Goal: Transaction & Acquisition: Purchase product/service

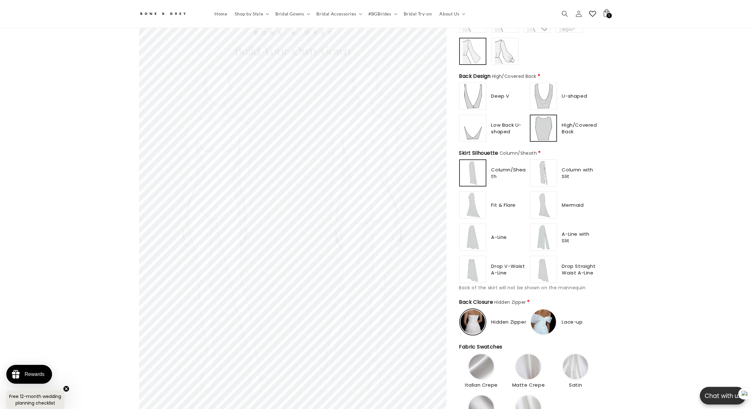
scroll to position [0, 347]
click at [680, 133] on section "Skip to product information Open media 1 in modal 1 / of 1 Bone & Grey Build Yo…" at bounding box center [375, 305] width 751 height 1206
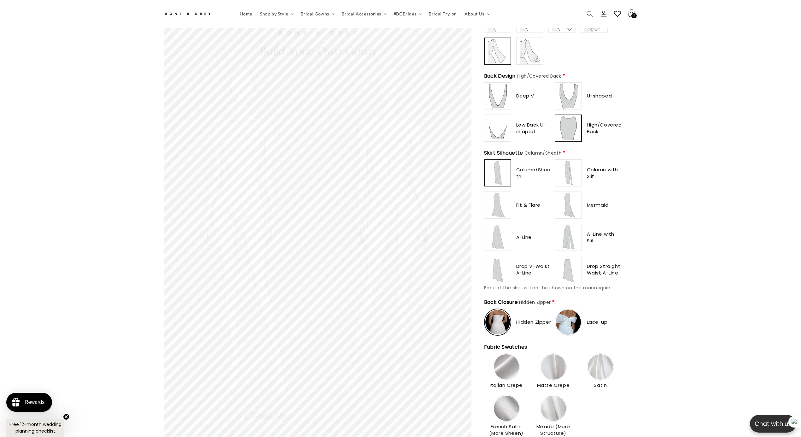
scroll to position [0, 0]
drag, startPoint x: 640, startPoint y: 0, endPoint x: 771, endPoint y: 148, distance: 197.9
click at [751, 144] on section "Skip to product information Open media 1 in modal 1 / of 1 Bone & Grey Build Yo…" at bounding box center [400, 305] width 801 height 1206
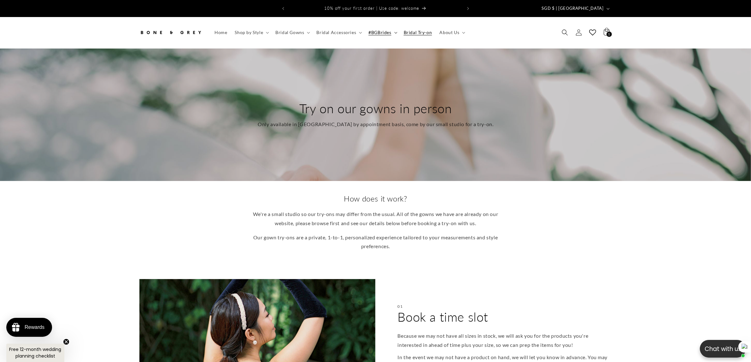
click at [384, 30] on span "#BGBrides" at bounding box center [379, 33] width 23 height 6
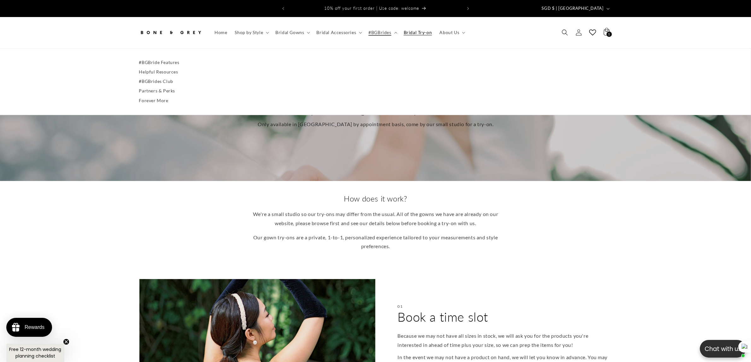
click at [156, 52] on div "#BGBride Features Helpful Resources #BGBrides Club Partners & Perks Forever More" at bounding box center [375, 81] width 751 height 67
click at [159, 58] on link "#BGBride Features" at bounding box center [375, 62] width 473 height 9
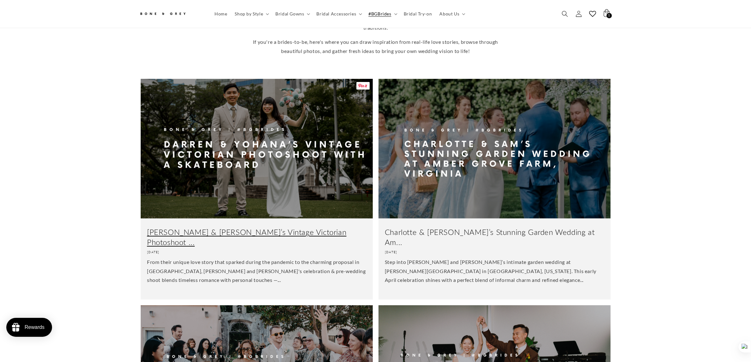
scroll to position [193, 0]
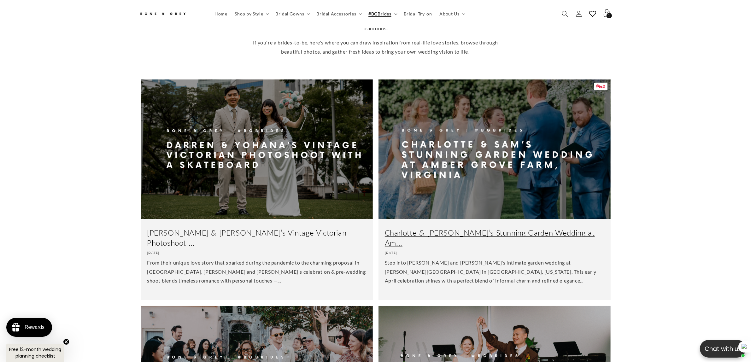
click at [515, 228] on link "Charlotte & Sam’s Stunning Garden Wedding at Am..." at bounding box center [494, 238] width 219 height 20
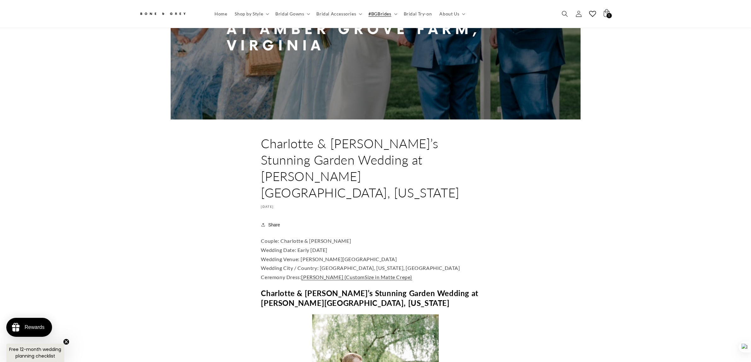
scroll to position [154, 0]
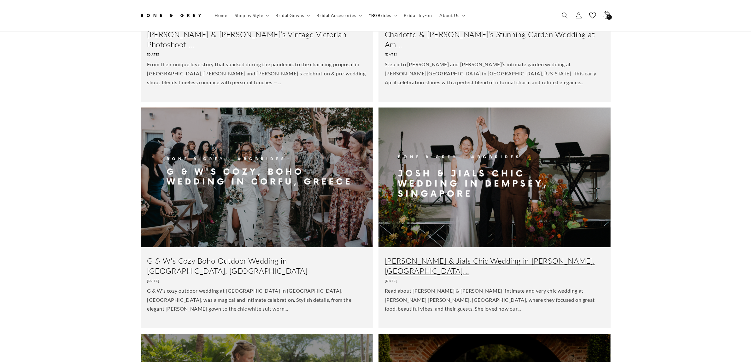
click at [501, 256] on link "Josh & Jials Chic Wedding in Dempsey, Singapore..." at bounding box center [494, 266] width 219 height 20
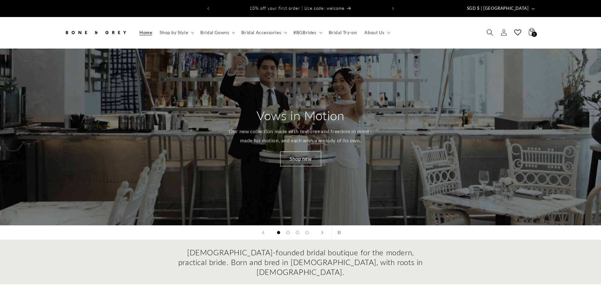
click at [489, 29] on icon "Search" at bounding box center [489, 32] width 7 height 7
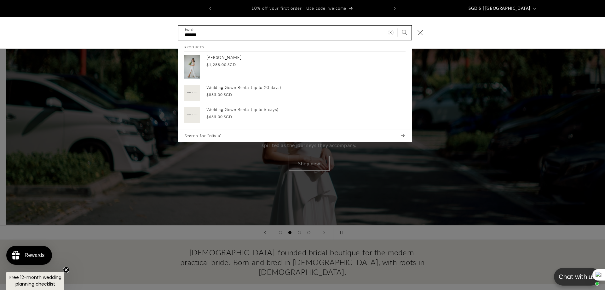
scroll to position [0, 605]
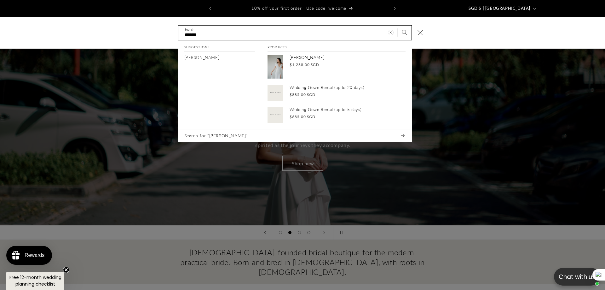
type input "******"
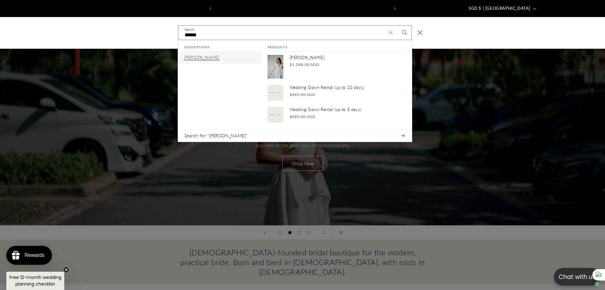
scroll to position [0, 173]
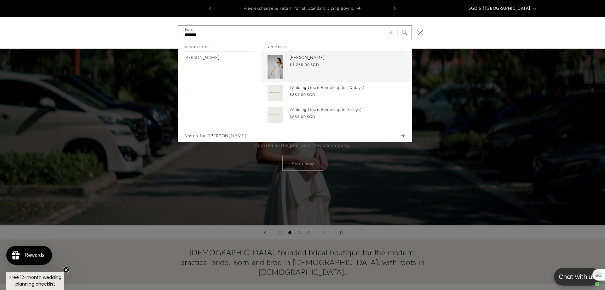
click at [317, 55] on p "Yvette" at bounding box center [348, 57] width 116 height 5
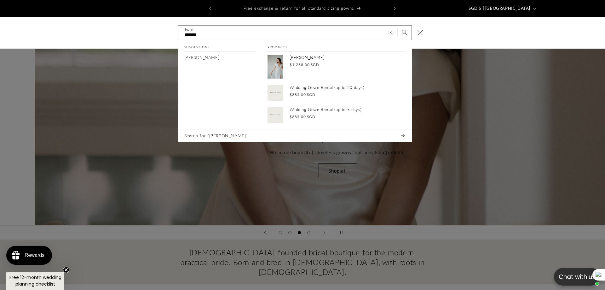
scroll to position [0, 1211]
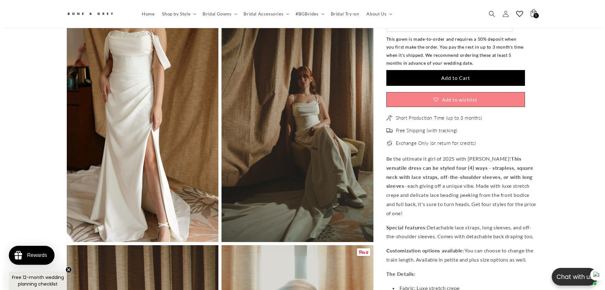
scroll to position [0, 347]
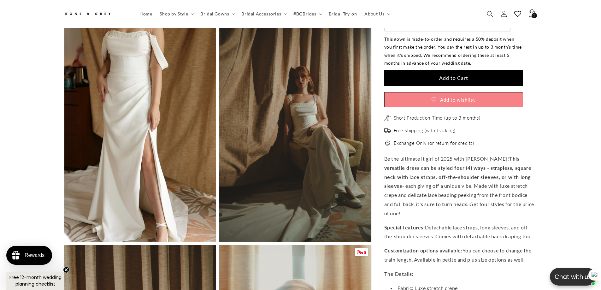
click at [64, 242] on button "Open media 6 in modal" at bounding box center [64, 242] width 0 height 0
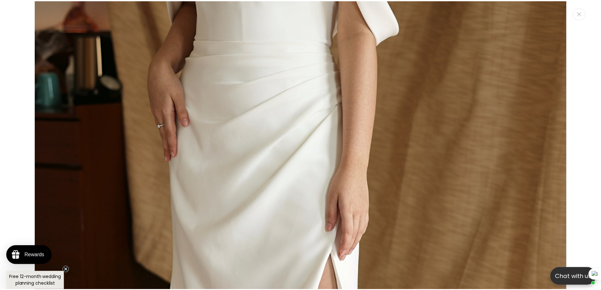
scroll to position [4168, 0]
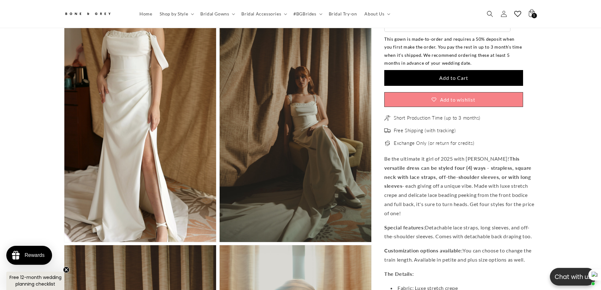
drag, startPoint x: 251, startPoint y: 117, endPoint x: 126, endPoint y: 105, distance: 126.1
drag, startPoint x: 126, startPoint y: 105, endPoint x: 40, endPoint y: 101, distance: 85.2
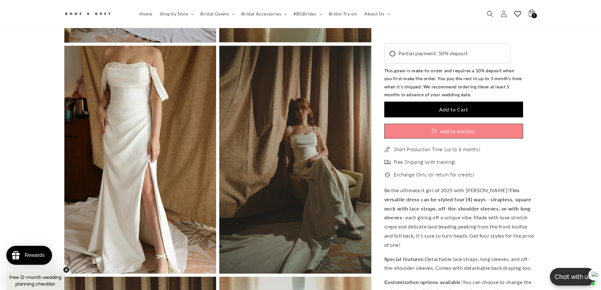
scroll to position [0, 173]
